Goal: Information Seeking & Learning: Find specific fact

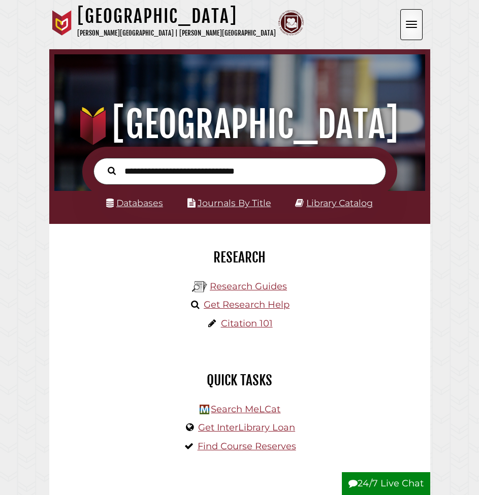
scroll to position [122, 366]
click at [326, 171] on input "text" at bounding box center [239, 171] width 293 height 27
type input "*"
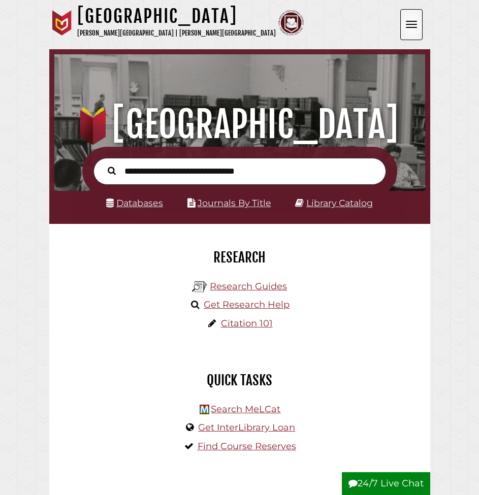
scroll to position [122, 366]
click at [234, 177] on input "text" at bounding box center [239, 171] width 293 height 27
type input "**********"
click at [111, 170] on button "Search" at bounding box center [112, 170] width 18 height 13
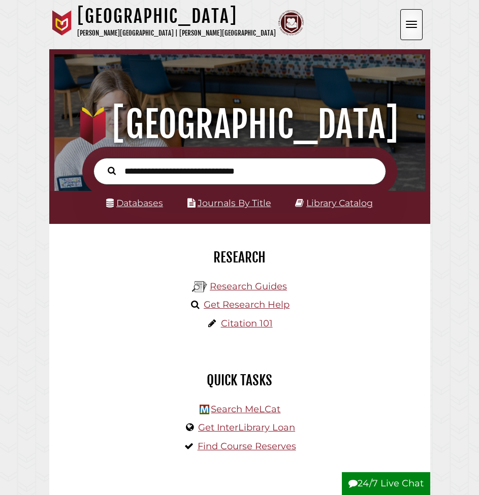
scroll to position [122, 366]
click at [237, 176] on input "text" at bounding box center [239, 171] width 293 height 27
type input "**********"
click at [111, 170] on button "Search" at bounding box center [112, 170] width 18 height 13
